Goal: Transaction & Acquisition: Purchase product/service

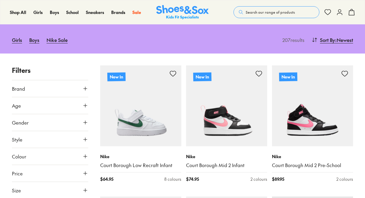
scroll to position [67, 0]
click at [57, 41] on link "Nike Sale" at bounding box center [56, 39] width 21 height 13
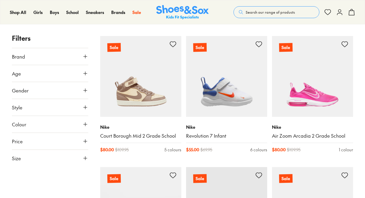
scroll to position [347, 0]
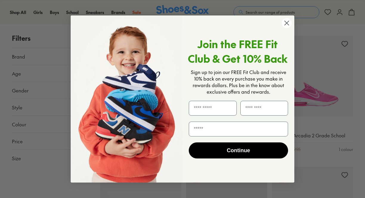
click at [284, 21] on circle "Close dialog" at bounding box center [286, 23] width 10 height 10
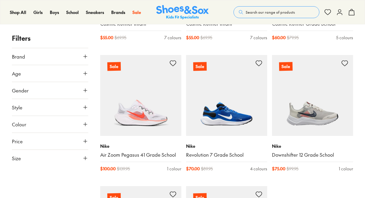
scroll to position [1248, 0]
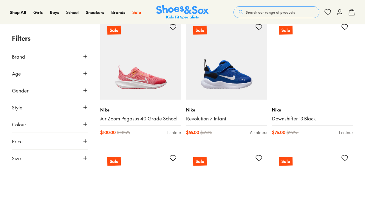
scroll to position [1415, 0]
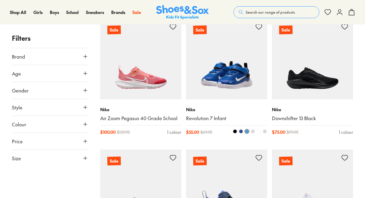
drag, startPoint x: 204, startPoint y: 122, endPoint x: 203, endPoint y: 126, distance: 3.8
click at [204, 122] on div "Nike Revolution 7 Infant $ 55.00 $ 69.95 6 colours" at bounding box center [226, 120] width 81 height 43
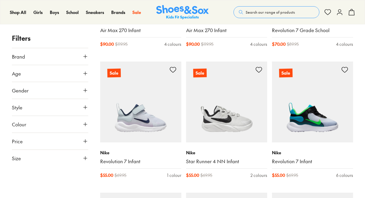
scroll to position [1767, 0]
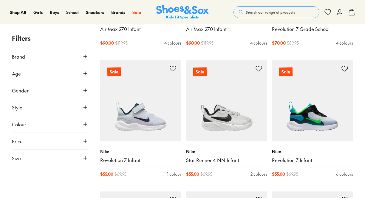
click at [83, 108] on icon at bounding box center [85, 108] width 6 height 6
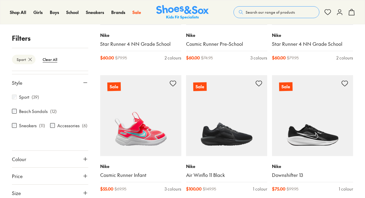
scroll to position [178, 0]
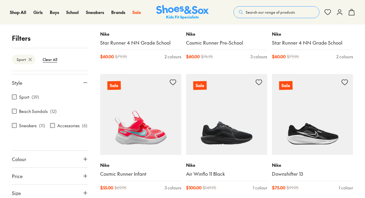
click at [73, 194] on button "Size" at bounding box center [50, 193] width 76 height 17
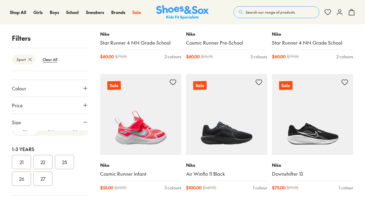
scroll to position [0, 0]
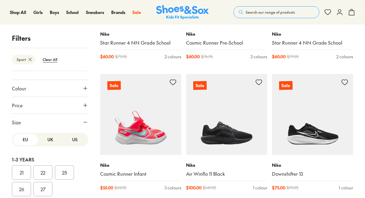
click at [47, 188] on button "27" at bounding box center [42, 189] width 19 height 14
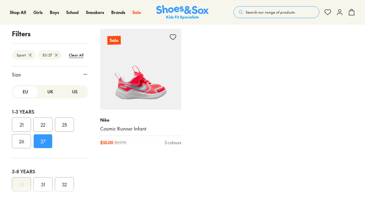
scroll to position [92, 0]
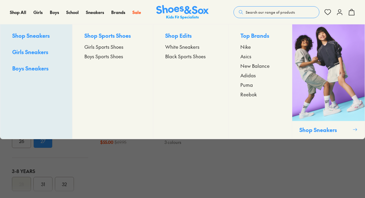
click at [99, 58] on span "Boys Sports Shoes" at bounding box center [103, 56] width 39 height 7
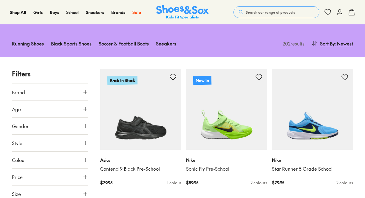
scroll to position [52, 0]
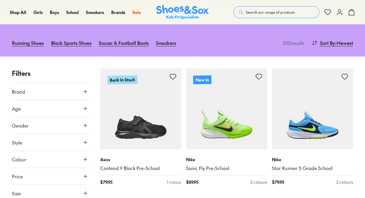
click at [46, 93] on button "Brand" at bounding box center [50, 91] width 76 height 17
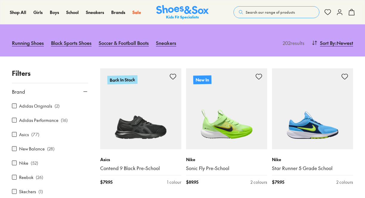
scroll to position [2, 0]
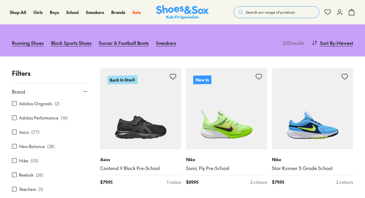
click at [18, 161] on div "Nike ( 52 )" at bounding box center [50, 160] width 76 height 7
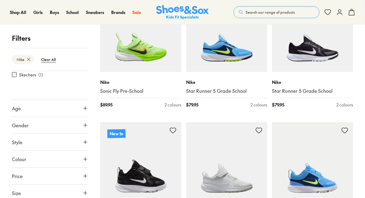
scroll to position [136, 0]
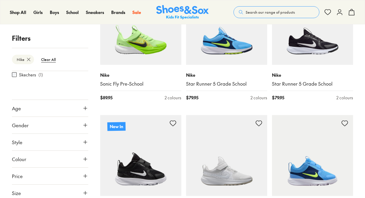
click at [69, 191] on button "Size" at bounding box center [50, 193] width 76 height 17
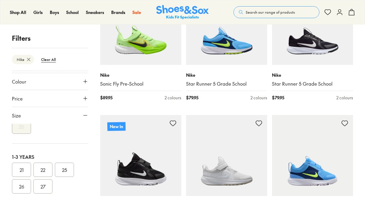
scroll to position [44, 0]
click at [43, 176] on button "27" at bounding box center [42, 182] width 19 height 14
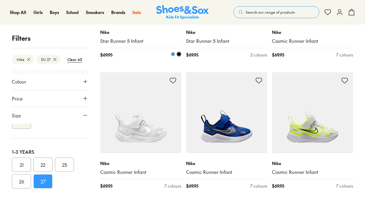
scroll to position [203, 0]
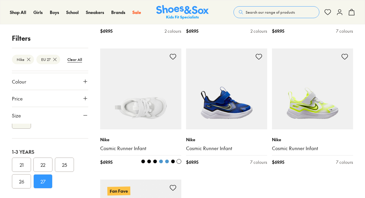
click at [101, 147] on link "Cosmic Runner Infant" at bounding box center [140, 148] width 81 height 7
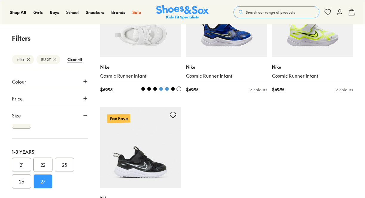
scroll to position [276, 0]
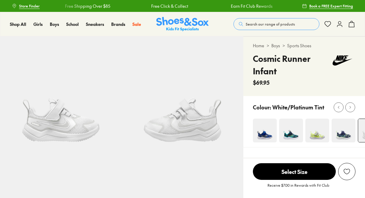
select select "*"
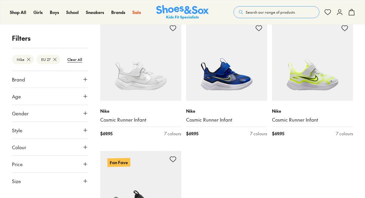
scroll to position [232, 0]
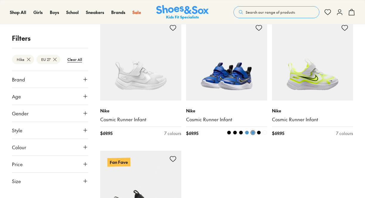
click at [209, 120] on link "Cosmic Runner Infant" at bounding box center [226, 119] width 81 height 7
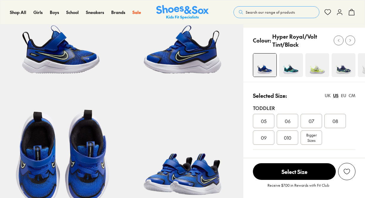
select select "*"
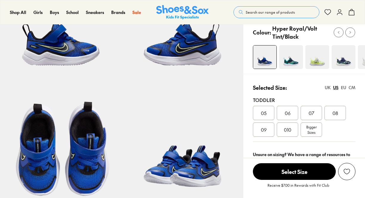
scroll to position [77, 0]
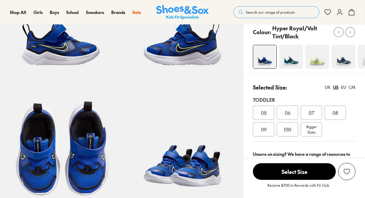
click at [345, 88] on div "EU" at bounding box center [342, 87] width 5 height 6
click at [287, 130] on span "27" at bounding box center [287, 129] width 5 height 7
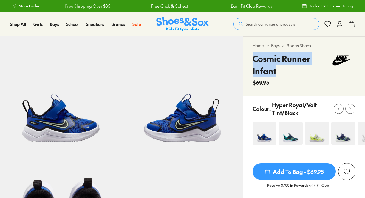
drag, startPoint x: 275, startPoint y: 71, endPoint x: 255, endPoint y: 61, distance: 22.4
click at [255, 61] on h4 "Cosmic Runner Infant" at bounding box center [290, 64] width 77 height 25
copy h4 "Cosmic Runner Infant"
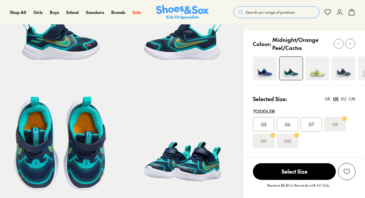
select select "*"
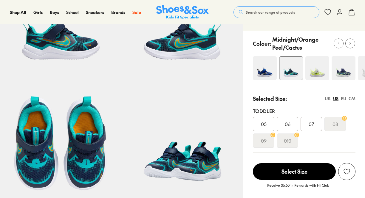
click at [343, 99] on div "EU" at bounding box center [342, 99] width 5 height 6
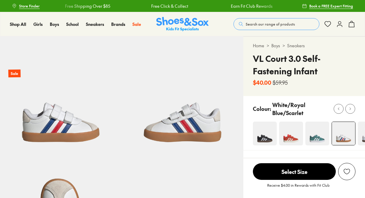
select select "*"
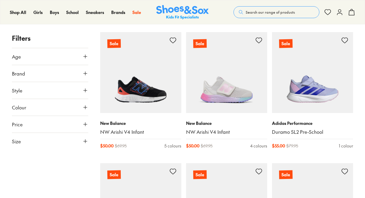
scroll to position [88, 0]
click at [75, 78] on button "Brand" at bounding box center [50, 73] width 76 height 17
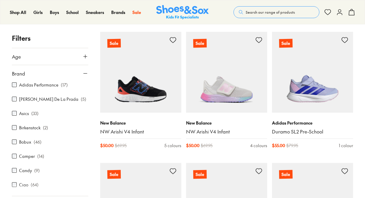
scroll to position [0, 0]
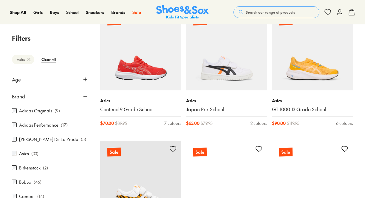
scroll to position [136, 0]
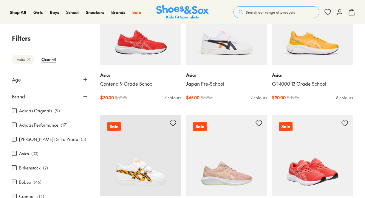
click at [289, 156] on img at bounding box center [312, 155] width 81 height 81
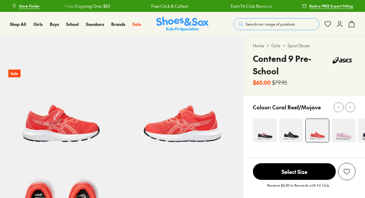
click at [291, 130] on img at bounding box center [291, 131] width 24 height 24
select select "*"
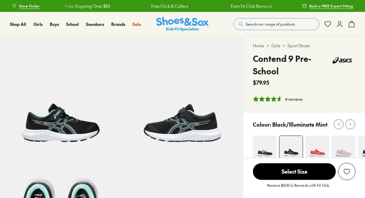
select select "*"
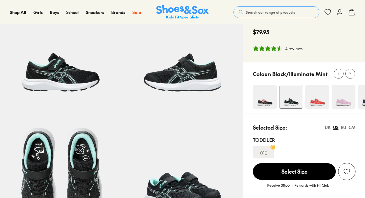
scroll to position [51, 0]
click at [349, 77] on button at bounding box center [350, 74] width 10 height 10
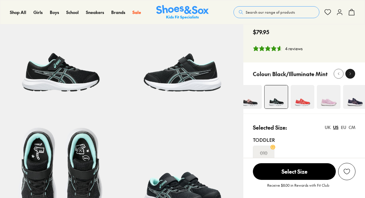
click at [349, 77] on button at bounding box center [350, 74] width 10 height 10
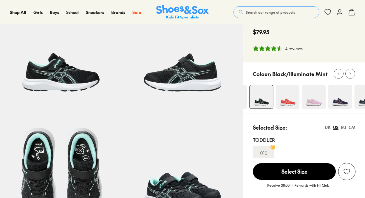
click at [343, 99] on img at bounding box center [340, 97] width 24 height 24
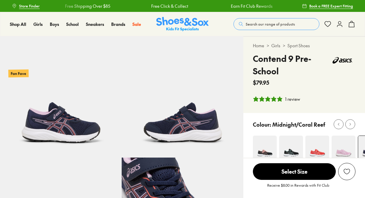
select select "*"
click at [352, 127] on div at bounding box center [350, 125] width 6 height 6
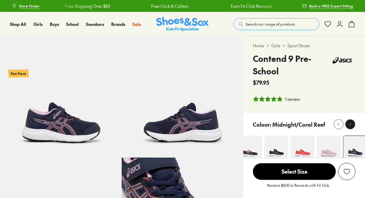
click at [352, 127] on div at bounding box center [350, 125] width 6 height 6
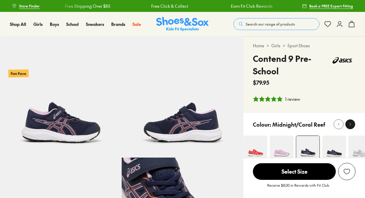
click at [352, 127] on div at bounding box center [350, 125] width 6 height 6
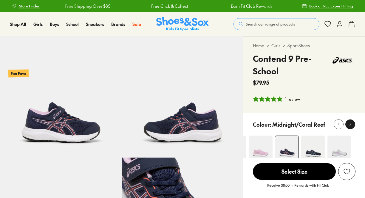
click at [352, 127] on div at bounding box center [350, 125] width 6 height 6
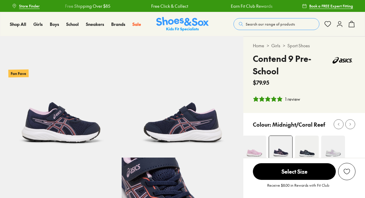
click at [312, 149] on img at bounding box center [307, 148] width 24 height 24
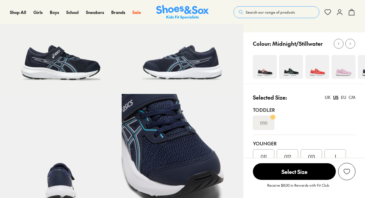
select select "*"
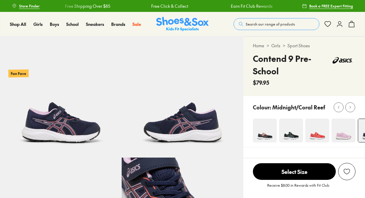
select select "*"
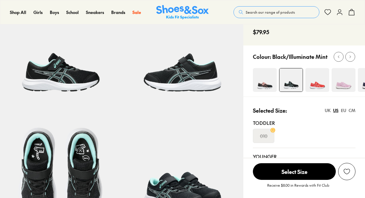
scroll to position [51, 0]
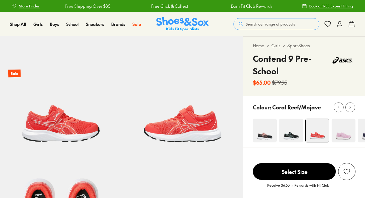
select select "*"
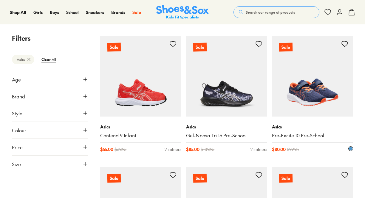
scroll to position [350, 0]
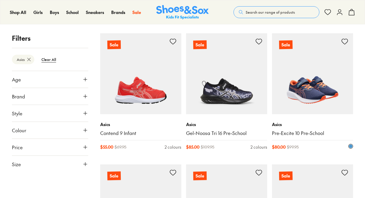
click at [294, 132] on link "Pre-Excite 10 Pre-School" at bounding box center [312, 133] width 81 height 7
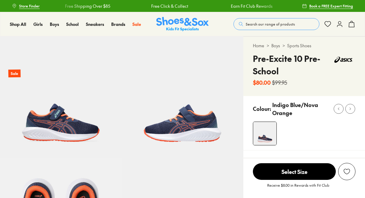
select select "*"
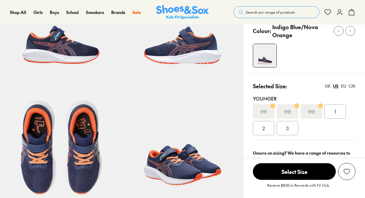
scroll to position [78, 0]
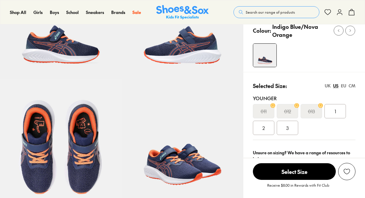
click at [345, 85] on div "EU" at bounding box center [342, 86] width 5 height 6
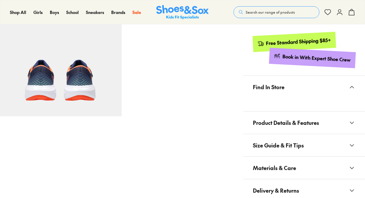
scroll to position [285, 0]
click at [311, 127] on span "Product Details & Features" at bounding box center [286, 123] width 66 height 18
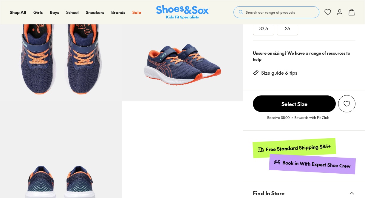
scroll to position [178, 0]
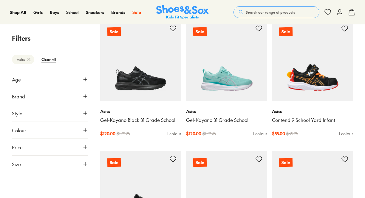
scroll to position [888, 0]
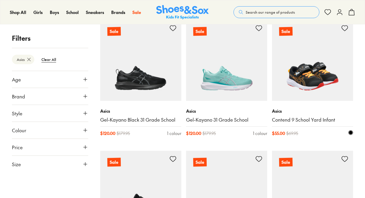
click at [292, 121] on link "Contend 9 School Yard Infant" at bounding box center [312, 120] width 81 height 7
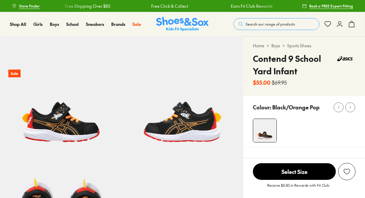
select select "*"
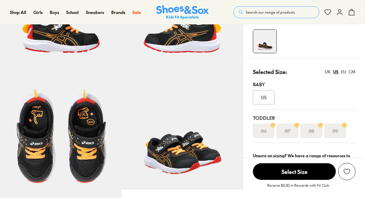
scroll to position [90, 0]
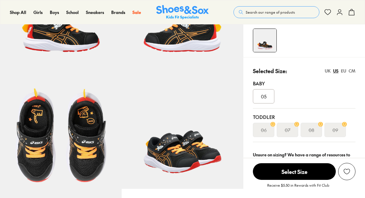
click at [342, 69] on div "EU" at bounding box center [342, 71] width 5 height 6
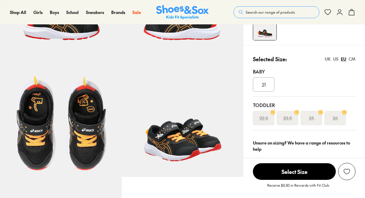
scroll to position [97, 0]
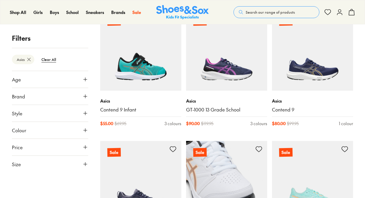
scroll to position [1029, 0]
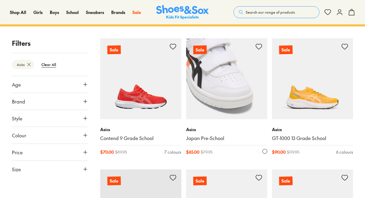
scroll to position [83, 0]
